Goal: Navigation & Orientation: Understand site structure

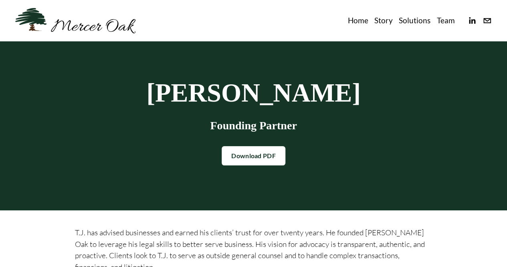
click at [354, 20] on link "Home" at bounding box center [358, 20] width 20 height 13
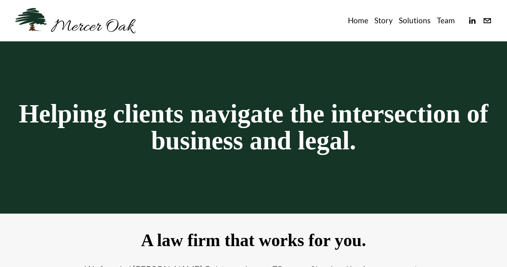
drag, startPoint x: 512, startPoint y: 30, endPoint x: 513, endPoint y: 2, distance: 28.5
click at [411, 20] on link "Solutions" at bounding box center [415, 20] width 32 height 13
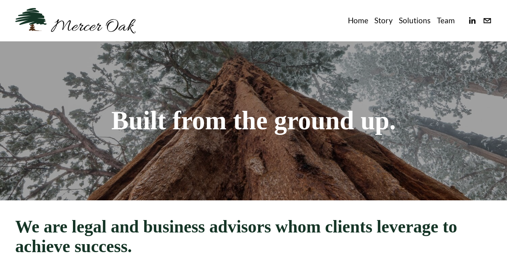
click at [443, 22] on link "Team" at bounding box center [446, 20] width 18 height 13
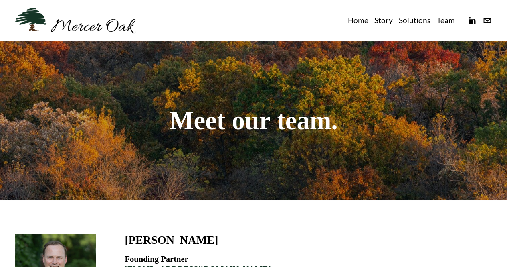
click at [471, 20] on use "linkedin-unauth" at bounding box center [472, 20] width 6 height 6
